Goal: Find specific fact

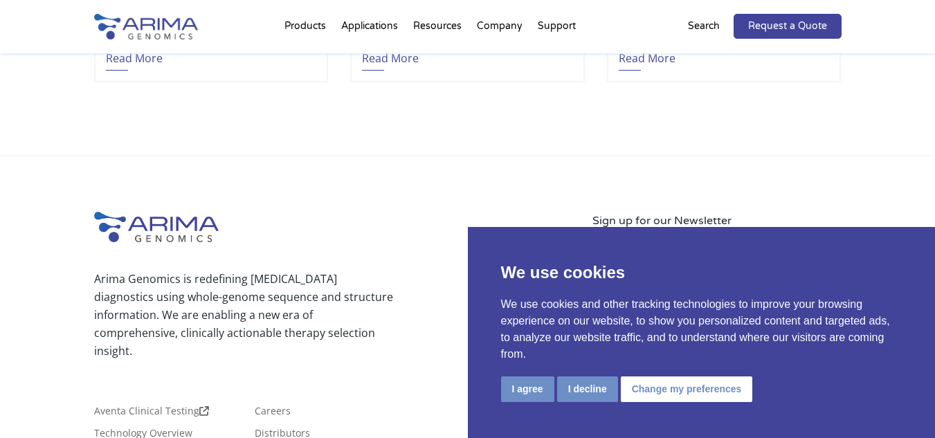
scroll to position [3264, 0]
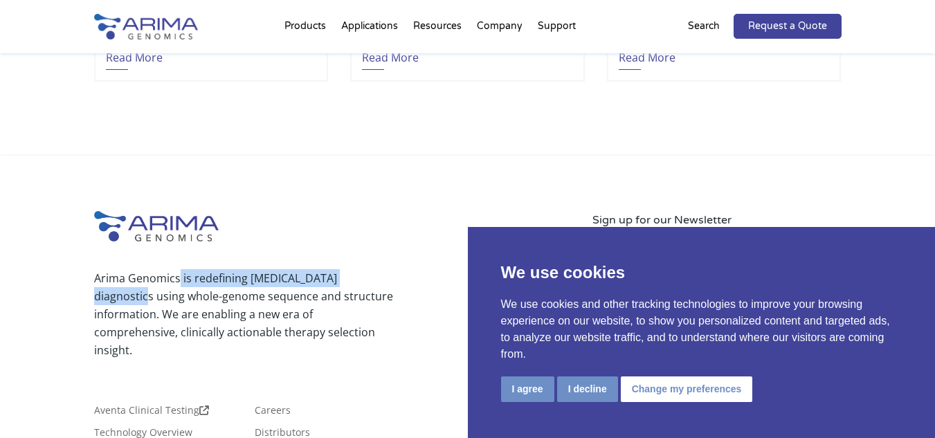
drag, startPoint x: 176, startPoint y: 277, endPoint x: 45, endPoint y: 293, distance: 132.4
click at [45, 293] on div "Arima Genomics is redefining [MEDICAL_DATA] diagnostics using whole-genome sequ…" at bounding box center [467, 396] width 935 height 481
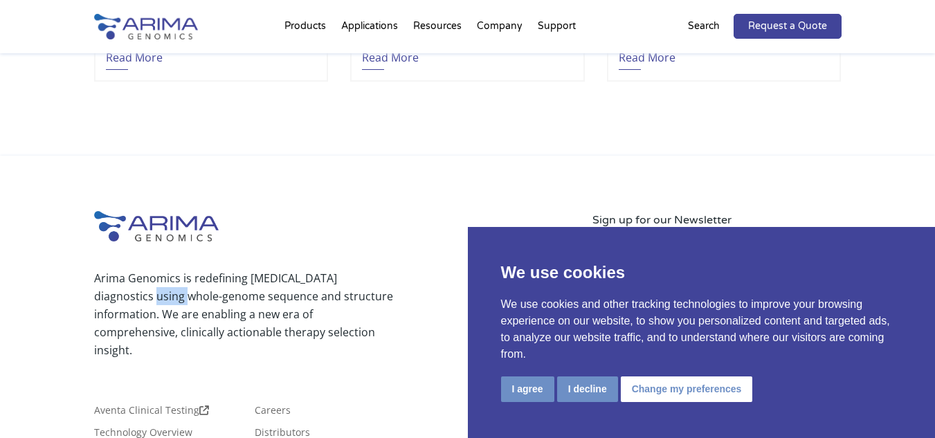
drag, startPoint x: 122, startPoint y: 293, endPoint x: 139, endPoint y: 287, distance: 18.4
click at [139, 287] on p "Arima Genomics is redefining [MEDICAL_DATA] diagnostics using whole-genome sequ…" at bounding box center [243, 314] width 299 height 90
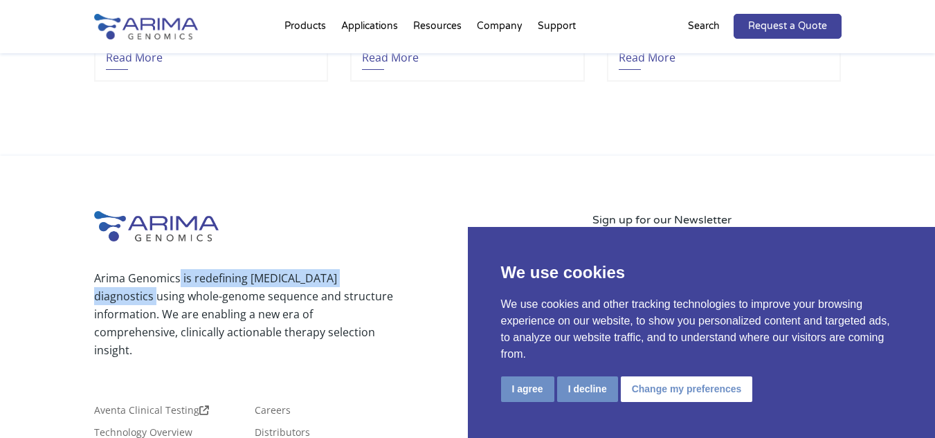
drag, startPoint x: 178, startPoint y: 277, endPoint x: 110, endPoint y: 295, distance: 70.6
click at [110, 295] on p "Arima Genomics is redefining [MEDICAL_DATA] diagnostics using whole-genome sequ…" at bounding box center [243, 314] width 299 height 90
click at [183, 280] on p "Arima Genomics is redefining [MEDICAL_DATA] diagnostics using whole-genome sequ…" at bounding box center [243, 314] width 299 height 90
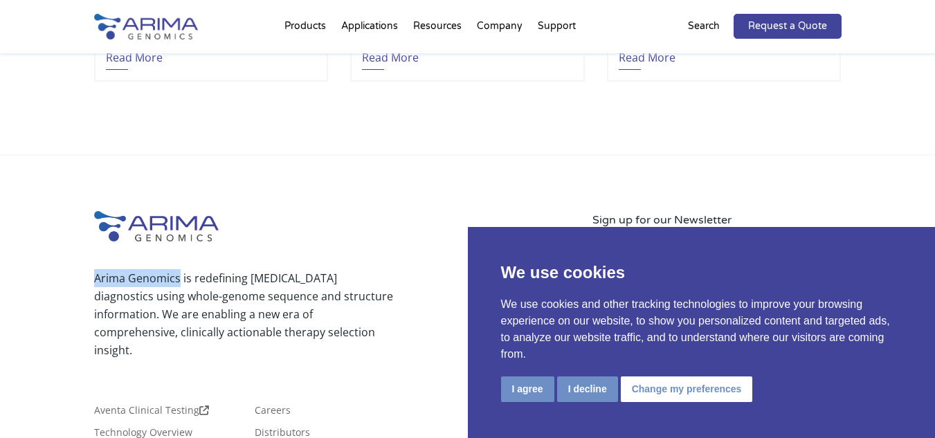
drag, startPoint x: 178, startPoint y: 279, endPoint x: 64, endPoint y: 288, distance: 115.2
click at [75, 280] on div "Arima Genomics is redefining [MEDICAL_DATA] diagnostics using whole-genome sequ…" at bounding box center [467, 396] width 935 height 481
copy p "Arima Genomics"
